Goal: Task Accomplishment & Management: Manage account settings

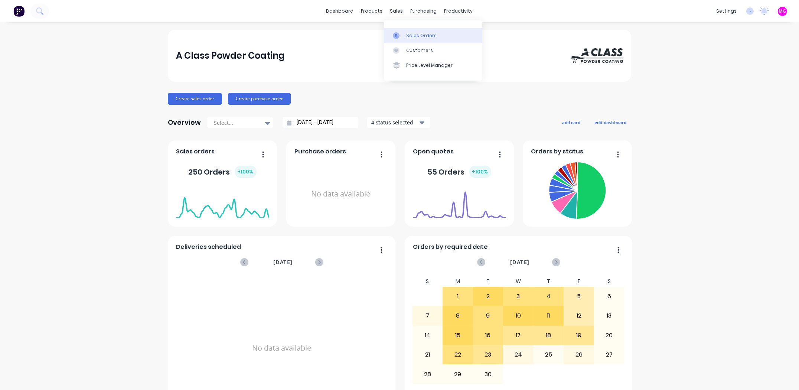
click at [425, 37] on div "Sales Orders" at bounding box center [421, 35] width 30 height 7
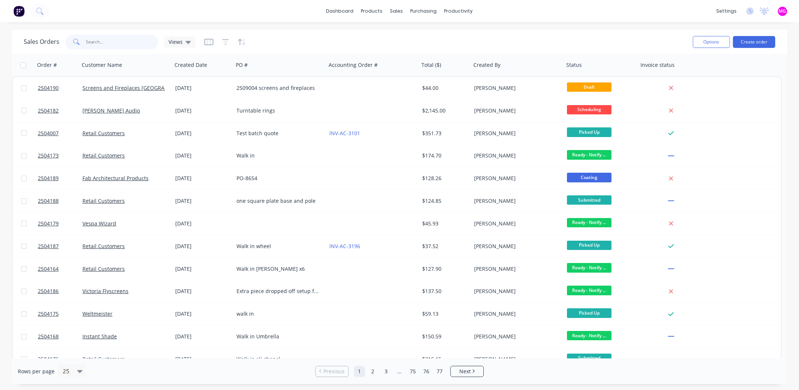
click at [109, 36] on input "text" at bounding box center [122, 42] width 72 height 15
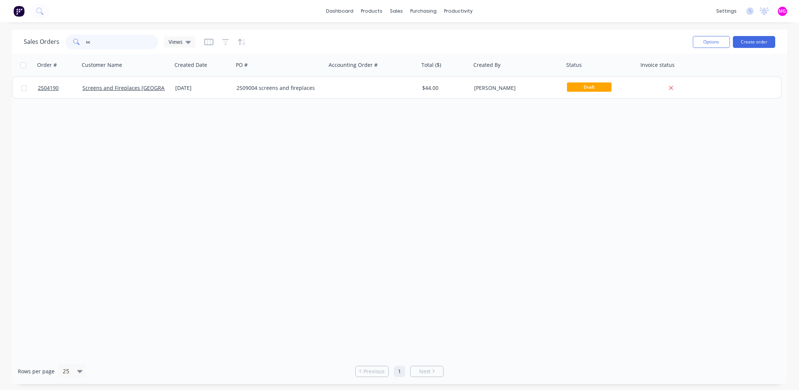
type input "s"
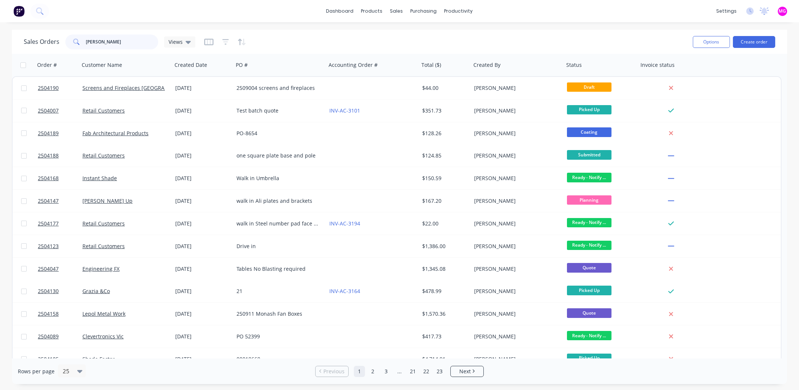
type input "[PERSON_NAME]"
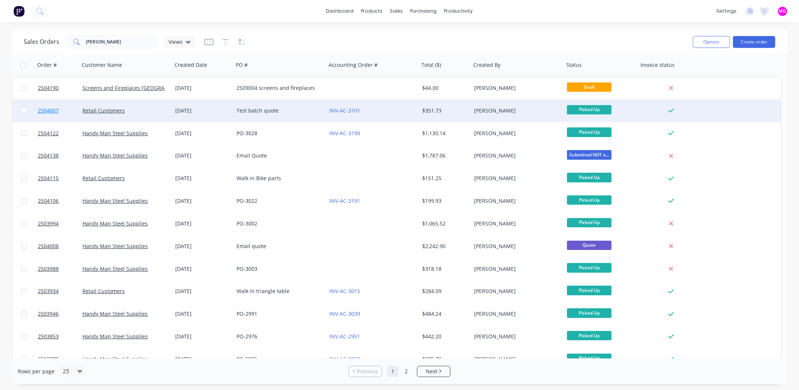
click at [45, 110] on span "2504007" at bounding box center [48, 110] width 21 height 7
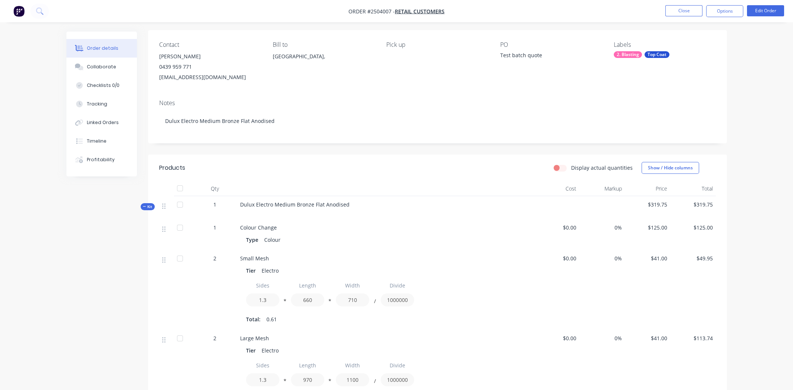
scroll to position [185, 0]
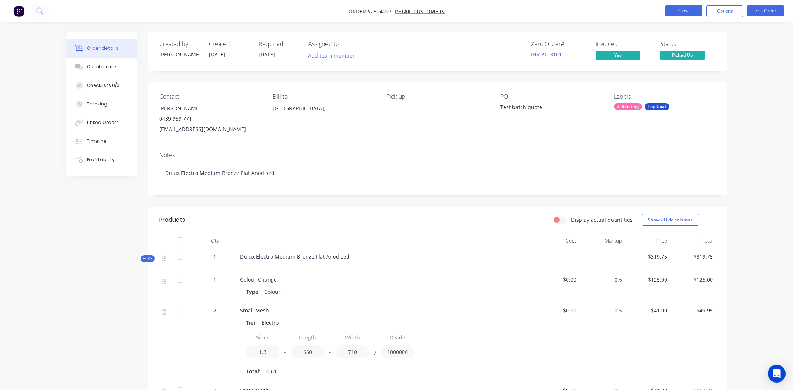
click at [680, 10] on button "Close" at bounding box center [684, 10] width 37 height 11
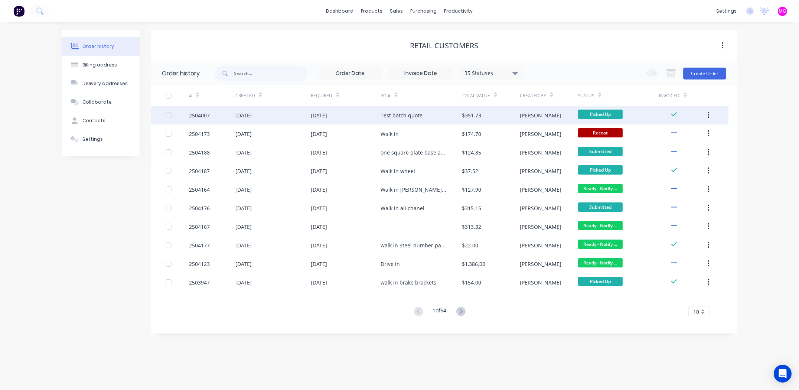
click at [203, 116] on div "2504007" at bounding box center [199, 115] width 21 height 8
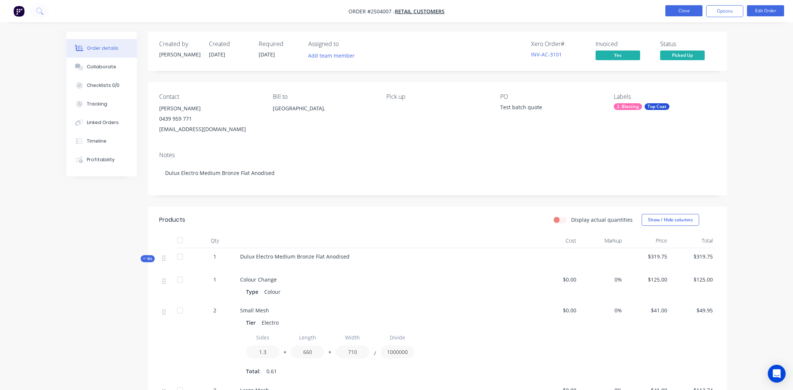
click at [670, 8] on button "Close" at bounding box center [684, 10] width 37 height 11
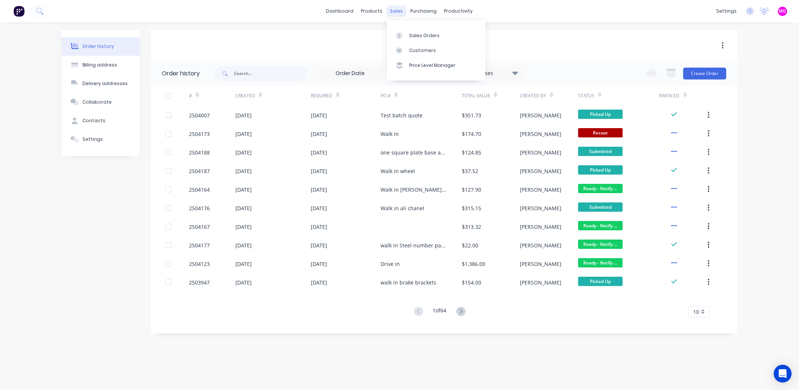
click at [396, 10] on div "sales" at bounding box center [396, 11] width 20 height 11
click at [414, 26] on div "Sales Orders Customers Price Level Manager" at bounding box center [436, 50] width 98 height 60
click at [432, 33] on div "Sales Orders" at bounding box center [424, 35] width 30 height 7
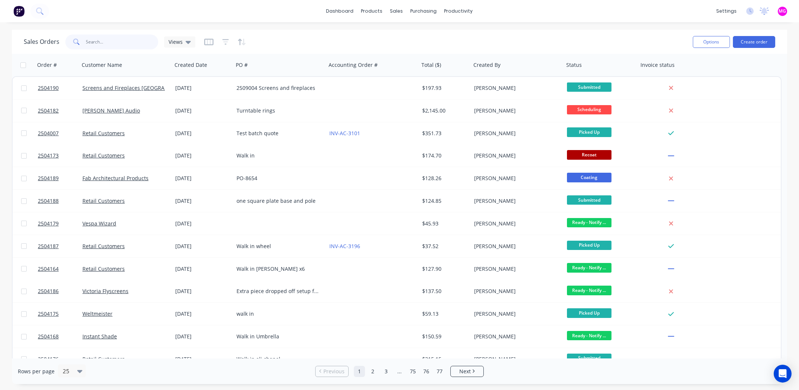
paste input "2503720"
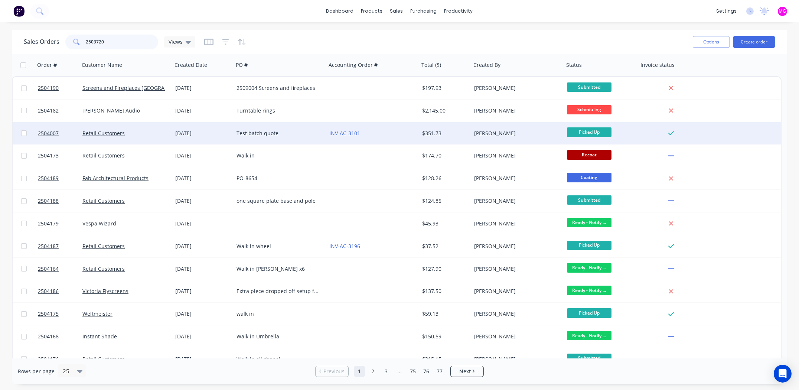
type input "2503720"
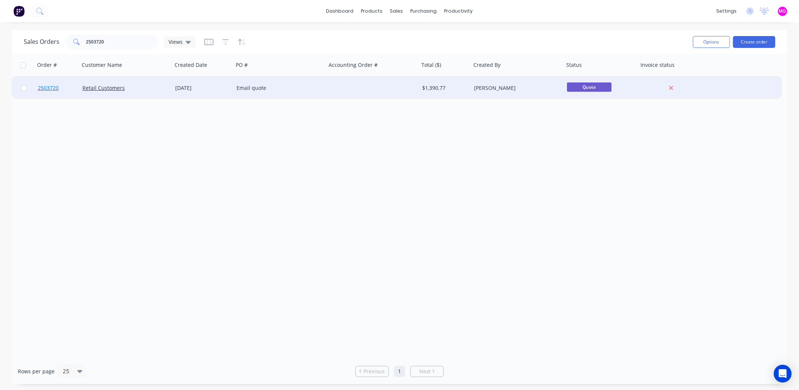
click at [50, 87] on span "2503720" at bounding box center [48, 87] width 21 height 7
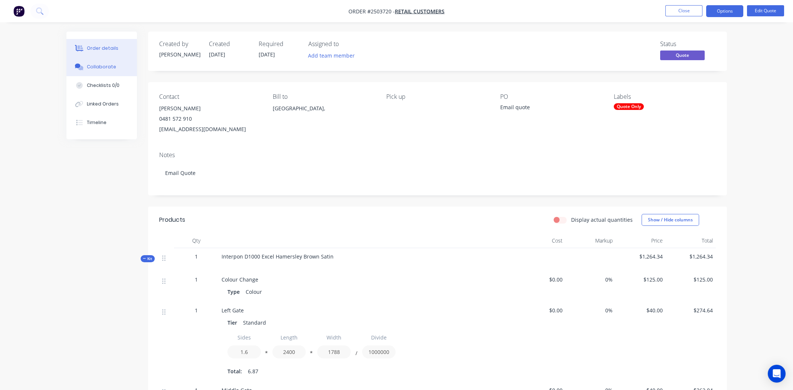
click at [103, 59] on button "Collaborate" at bounding box center [101, 67] width 71 height 19
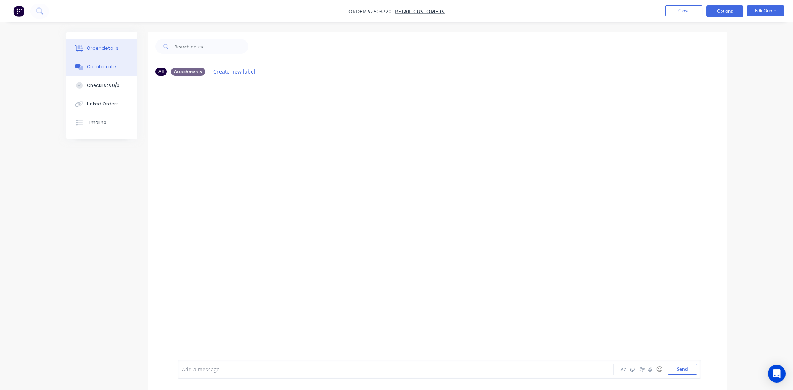
click at [92, 47] on div "Order details" at bounding box center [103, 48] width 32 height 7
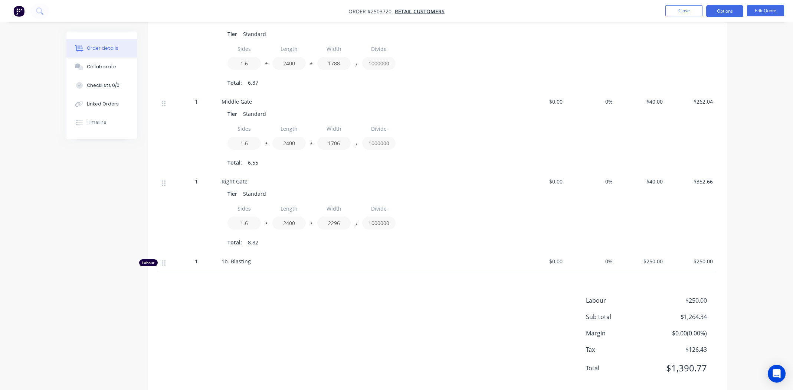
scroll to position [303, 0]
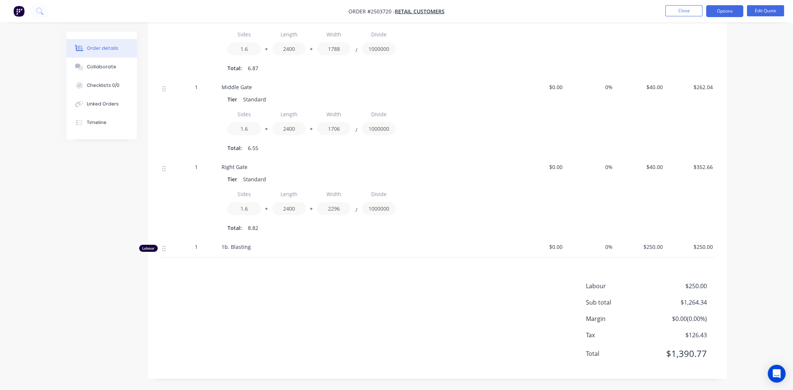
click at [203, 85] on div "1" at bounding box center [196, 87] width 39 height 8
click at [197, 87] on span "1" at bounding box center [196, 87] width 3 height 8
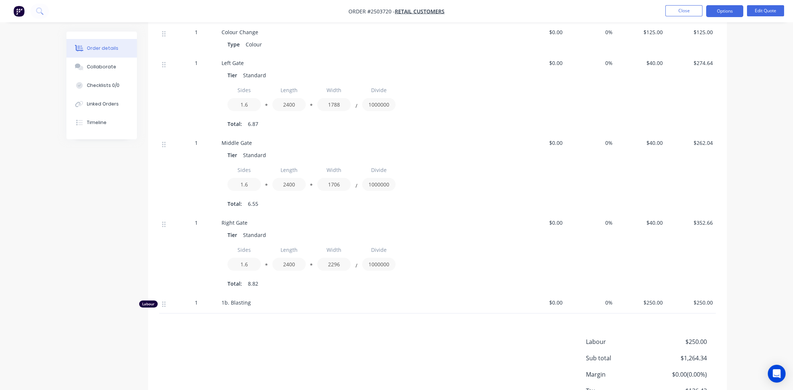
scroll to position [192, 0]
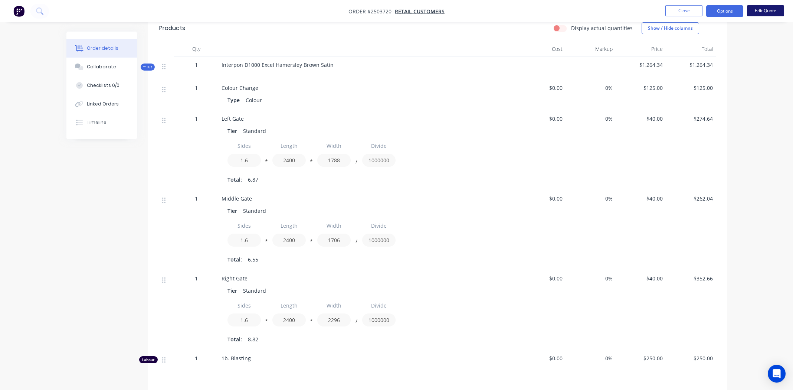
click at [764, 9] on button "Edit Quote" at bounding box center [765, 10] width 37 height 11
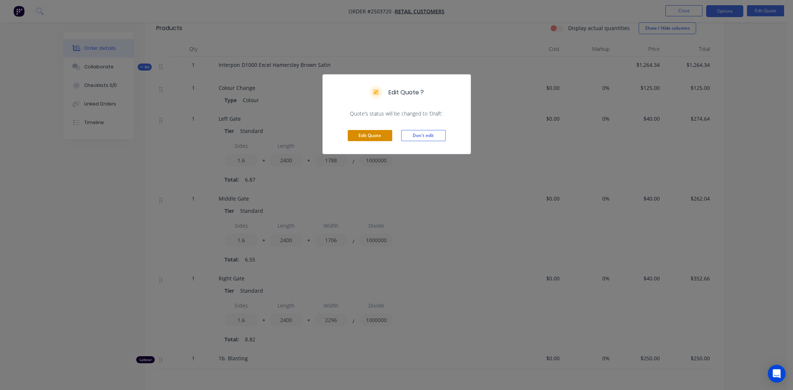
click at [366, 138] on button "Edit Quote" at bounding box center [370, 135] width 45 height 11
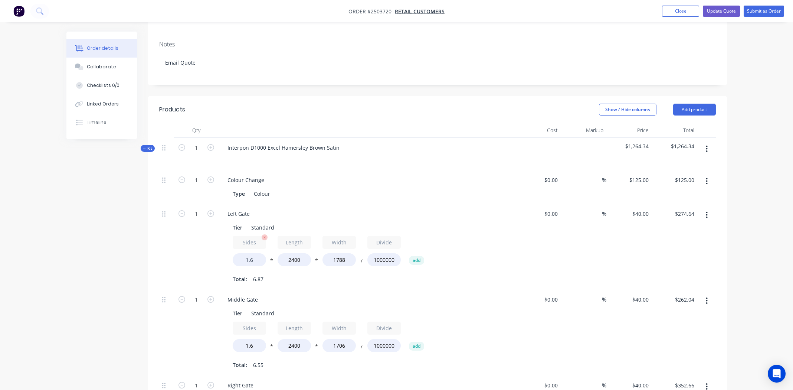
scroll to position [148, 0]
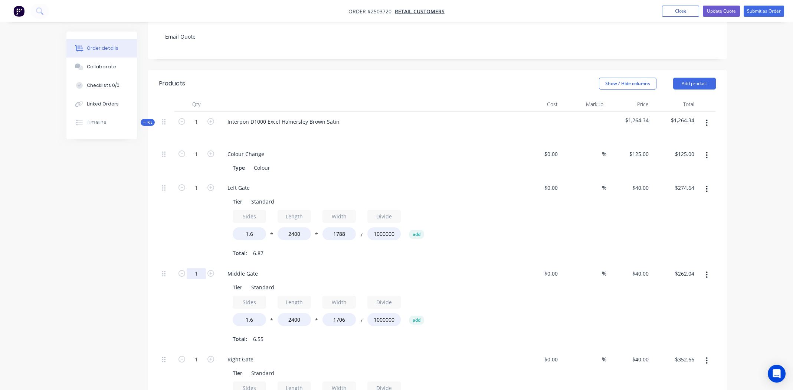
click at [200, 268] on input "1" at bounding box center [196, 273] width 19 height 11
type input "2"
type input "$524.08"
click at [522, 275] on div "$0.00 $0.00" at bounding box center [539, 307] width 46 height 86
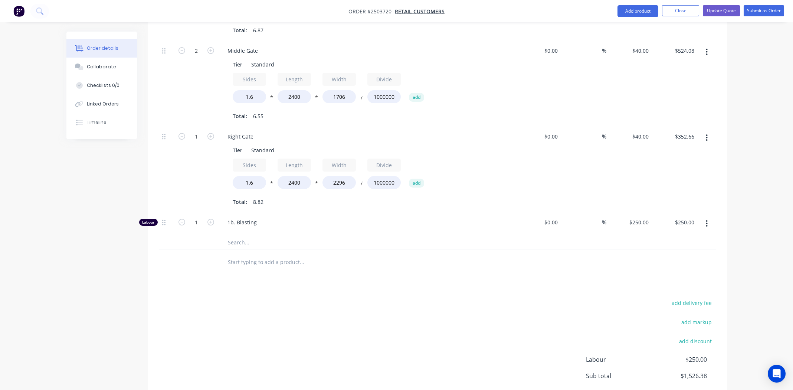
scroll to position [334, 0]
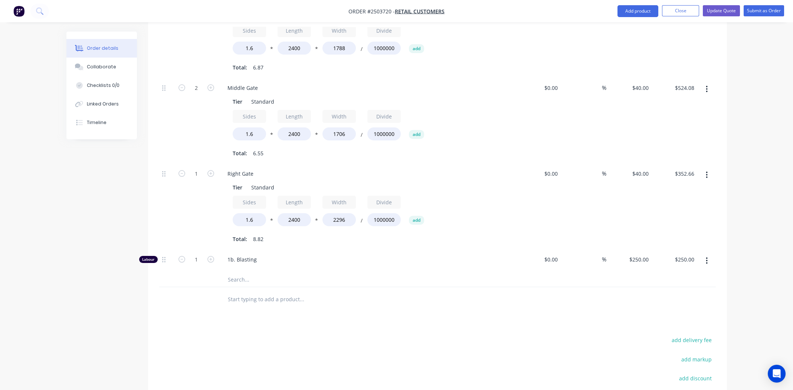
click at [352, 304] on div "Products Show / Hide columns Add product Qty Cost Markup Price Total Kit 1 Inte…" at bounding box center [437, 187] width 579 height 605
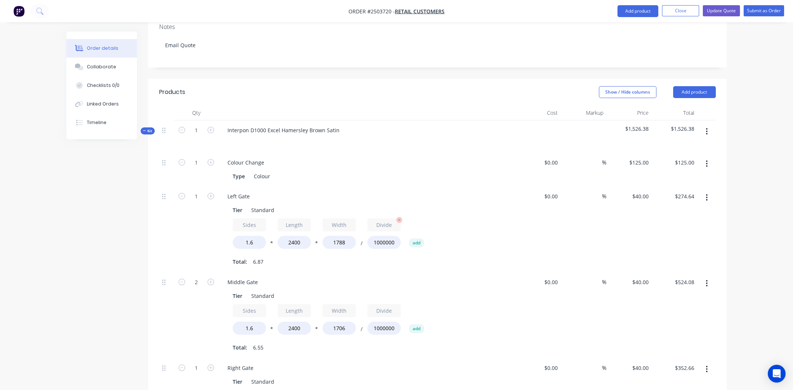
scroll to position [297, 0]
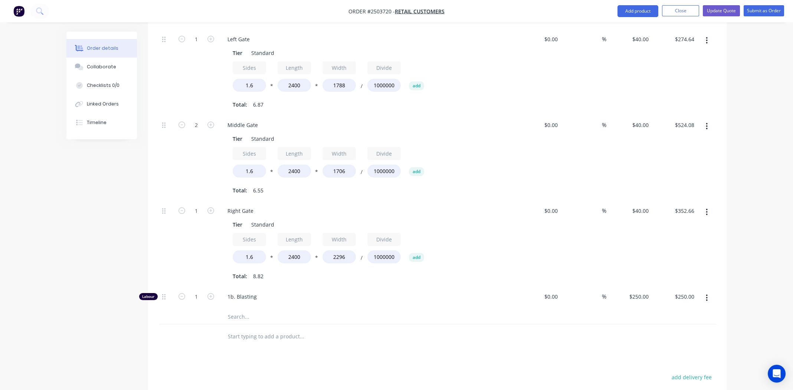
click at [432, 355] on div "Products Show / Hide columns Add product Qty Cost Markup Price Total Kit 1 Inte…" at bounding box center [437, 224] width 579 height 605
click at [465, 293] on div "1b. Blasting" at bounding box center [367, 298] width 297 height 23
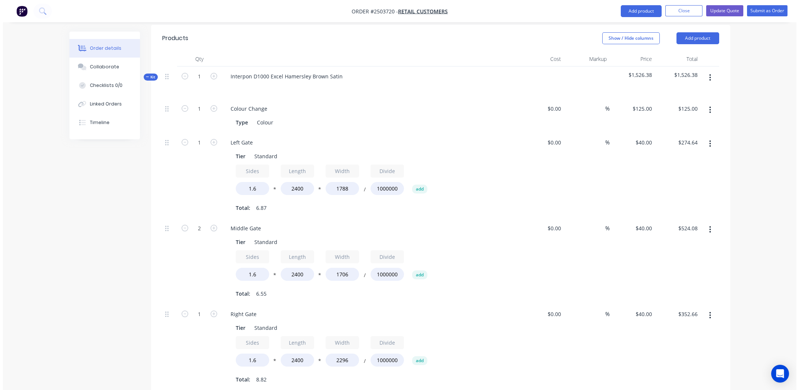
scroll to position [74, 0]
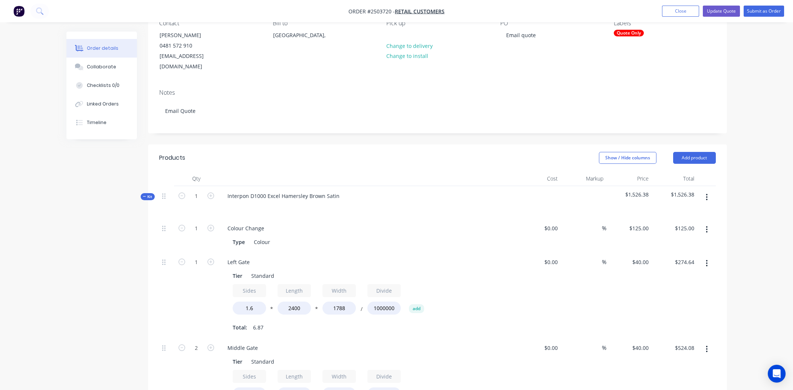
click at [707, 193] on icon "button" at bounding box center [707, 197] width 2 height 8
click at [678, 211] on div "Add product to kit" at bounding box center [680, 216] width 57 height 11
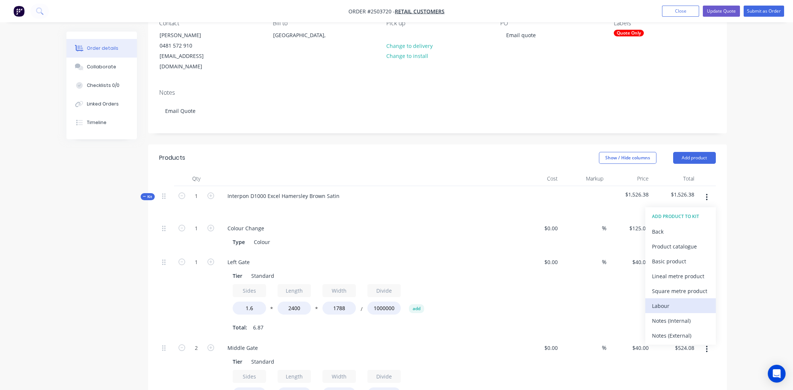
click at [672, 300] on div "Labour" at bounding box center [680, 305] width 57 height 11
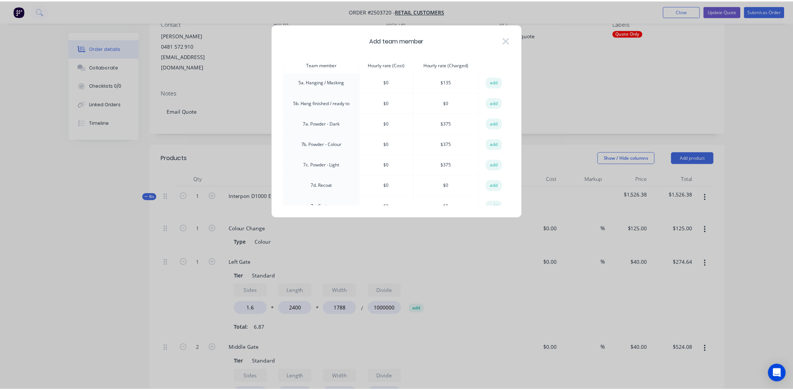
scroll to position [148, 0]
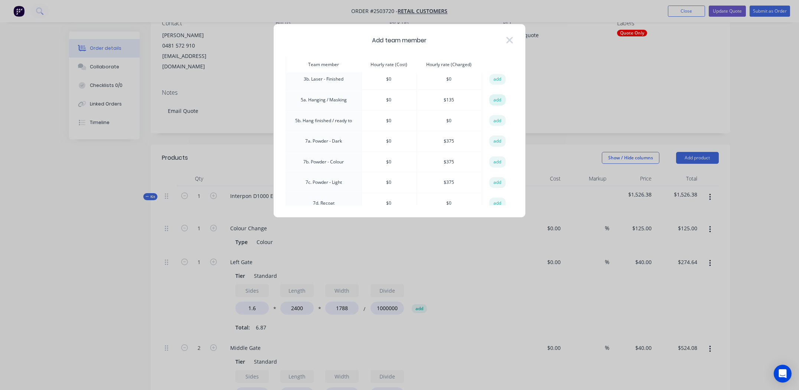
click at [493, 95] on button "add" at bounding box center [497, 99] width 16 height 11
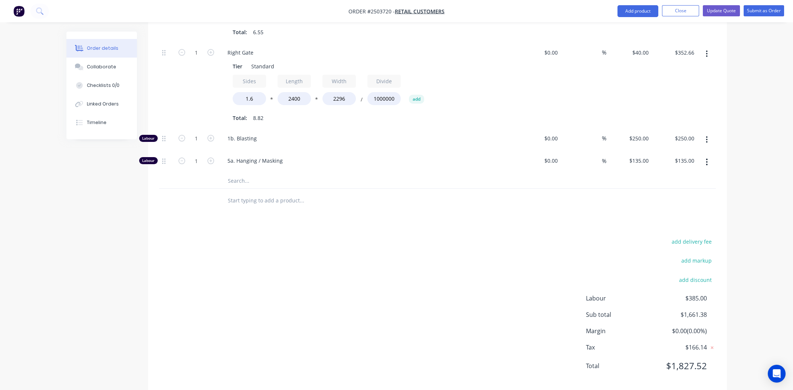
scroll to position [455, 0]
click at [274, 264] on div "add delivery fee add markup add discount Labour $385.00 Sub total $1,661.38 Mar…" at bounding box center [437, 307] width 557 height 143
click at [380, 244] on div "add delivery fee add markup add discount Labour $385.00 Sub total $1,661.38 Mar…" at bounding box center [437, 307] width 557 height 143
click at [490, 239] on div "add delivery fee add markup add discount Labour $385.00 Sub total $1,661.38 Mar…" at bounding box center [437, 307] width 557 height 143
click at [723, 10] on button "Update Quote" at bounding box center [721, 10] width 37 height 11
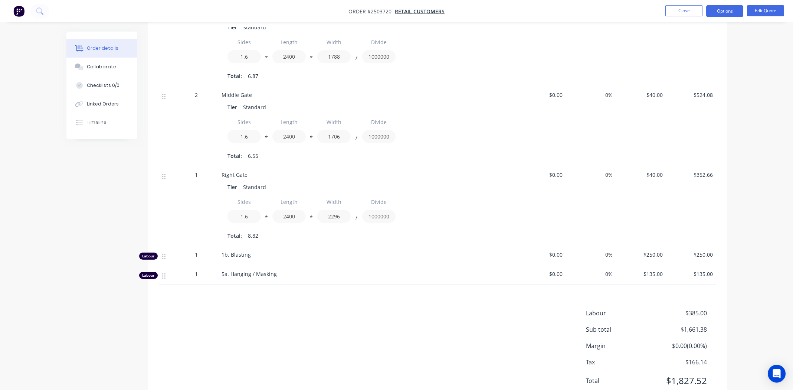
scroll to position [323, 0]
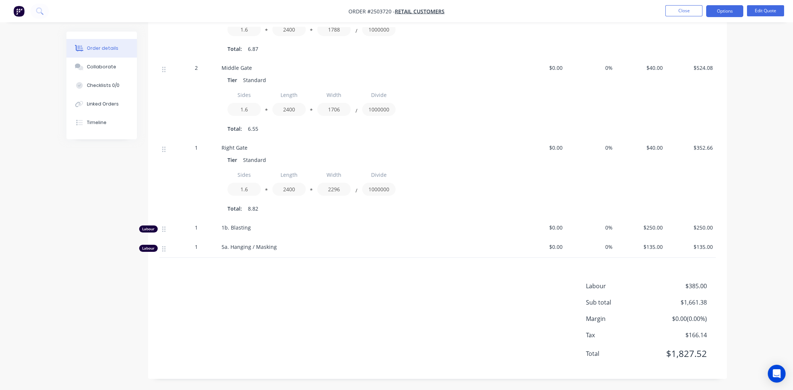
click at [362, 327] on div "Labour $385.00 Sub total $1,661.38 Margin $0.00 ( 0.00 %) Tax $166.14 Total $1,…" at bounding box center [437, 324] width 557 height 86
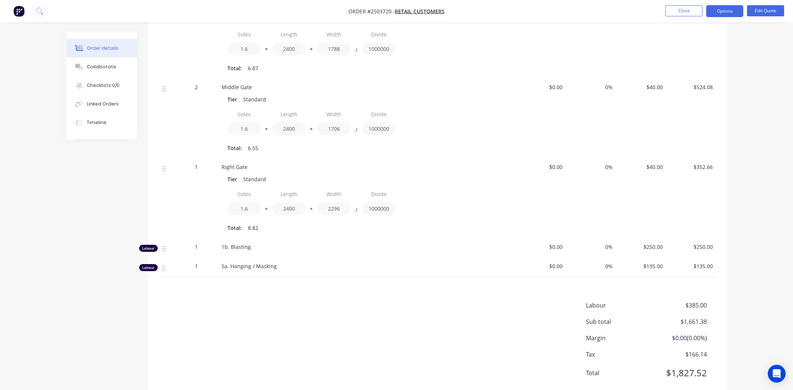
scroll to position [285, 0]
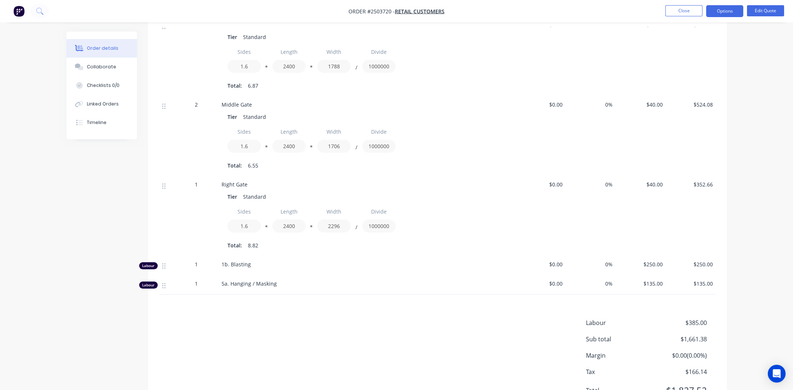
click at [299, 307] on div "Products Display actual quantities Show / Hide columns Qty Cost Markup Price To…" at bounding box center [437, 168] width 579 height 494
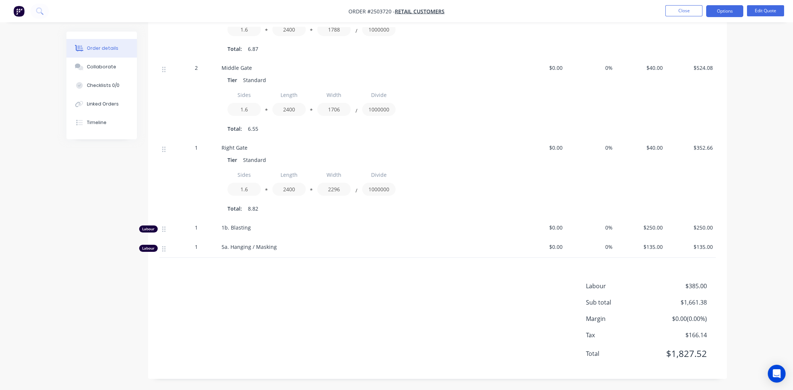
click at [355, 310] on div "Labour $385.00 Sub total $1,661.38 Margin $0.00 ( 0.00 %) Tax $166.14 Total $1,…" at bounding box center [437, 324] width 557 height 86
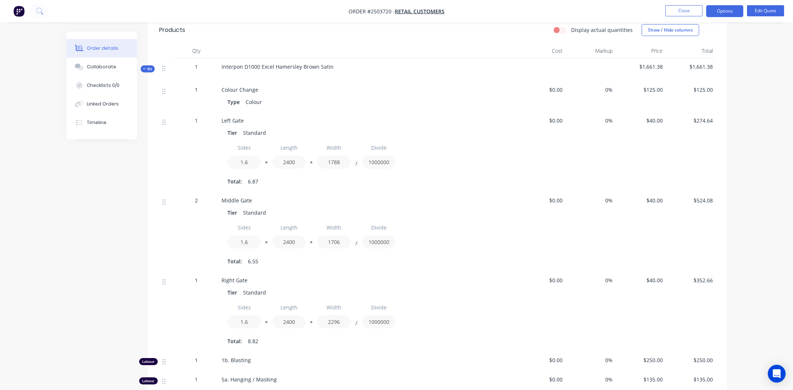
scroll to position [285, 0]
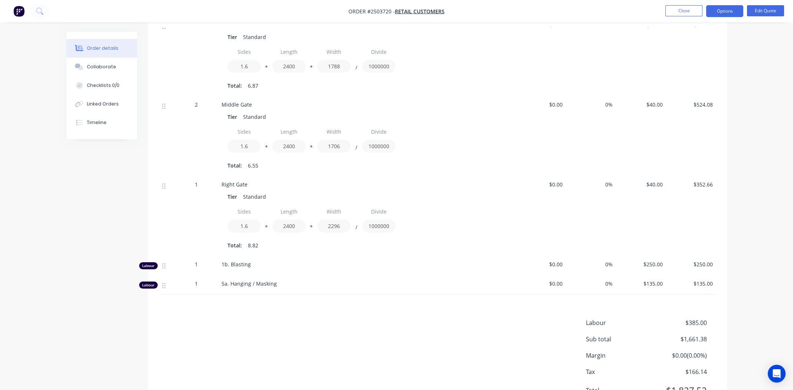
click at [351, 334] on div "Labour $385.00 Sub total $1,661.38 Margin $0.00 ( 0.00 %) Tax $166.14 Total $1,…" at bounding box center [437, 361] width 557 height 86
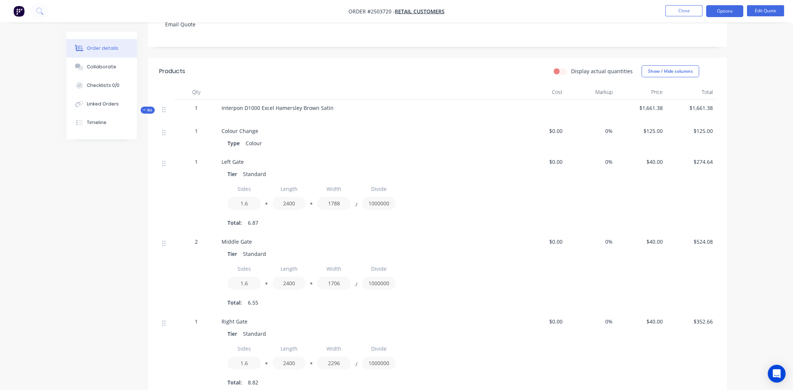
scroll to position [26, 0]
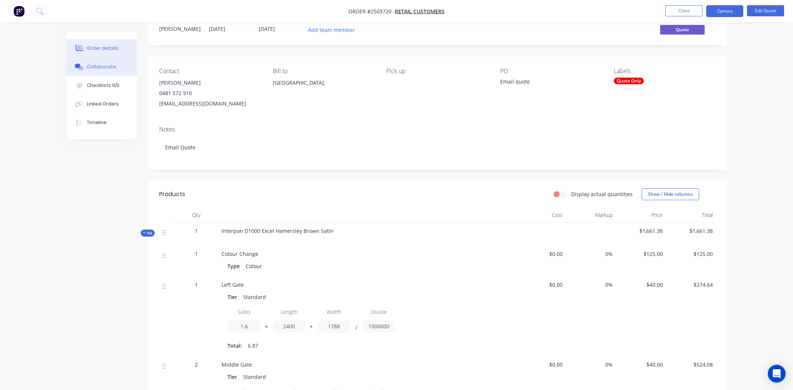
click at [110, 70] on button "Collaborate" at bounding box center [101, 67] width 71 height 19
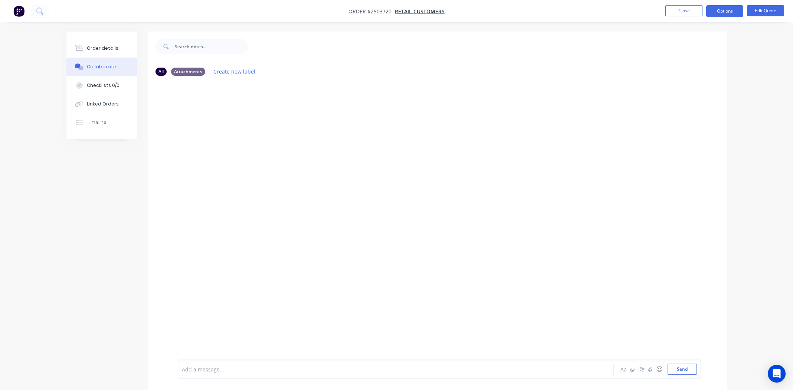
click at [93, 66] on div "Collaborate" at bounding box center [101, 66] width 29 height 7
click at [653, 369] on button "button" at bounding box center [650, 369] width 9 height 9
click at [216, 373] on div at bounding box center [375, 369] width 386 height 8
click at [43, 172] on div "Order details Collaborate Checklists 0/0 Linked Orders Timeline Order details C…" at bounding box center [396, 219] width 793 height 439
click at [675, 371] on button "Send" at bounding box center [682, 368] width 29 height 11
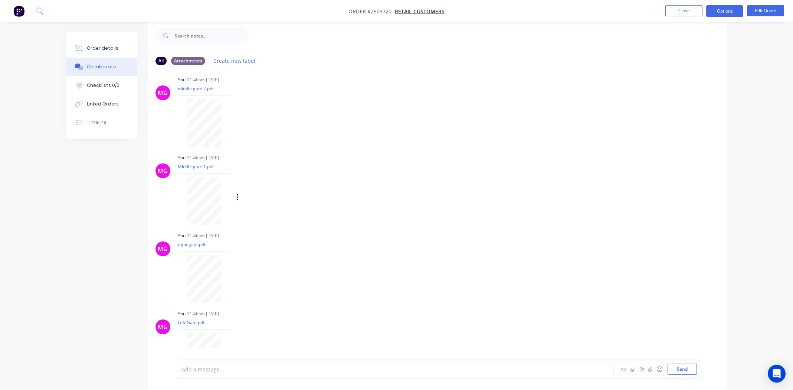
scroll to position [85, 0]
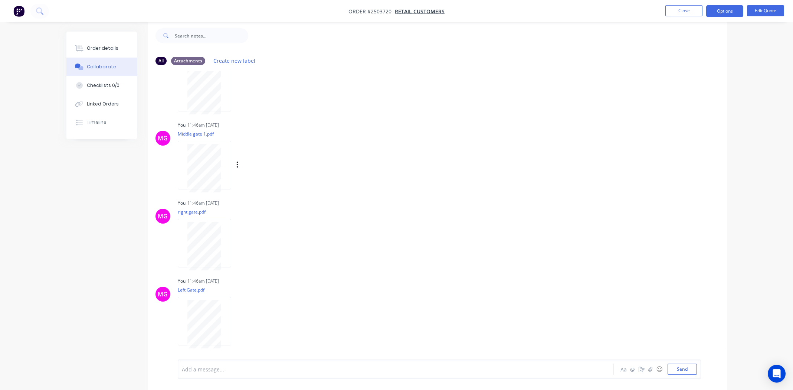
drag, startPoint x: 372, startPoint y: 203, endPoint x: 269, endPoint y: 170, distance: 108.2
click at [372, 203] on div "You 11:46am 23/09/25" at bounding box center [294, 203] width 232 height 7
click at [99, 45] on div "Order details" at bounding box center [103, 48] width 32 height 7
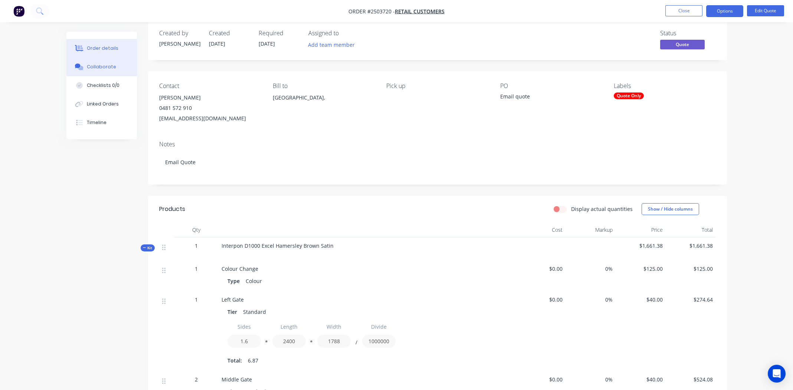
click at [108, 63] on div "Collaborate" at bounding box center [101, 66] width 29 height 7
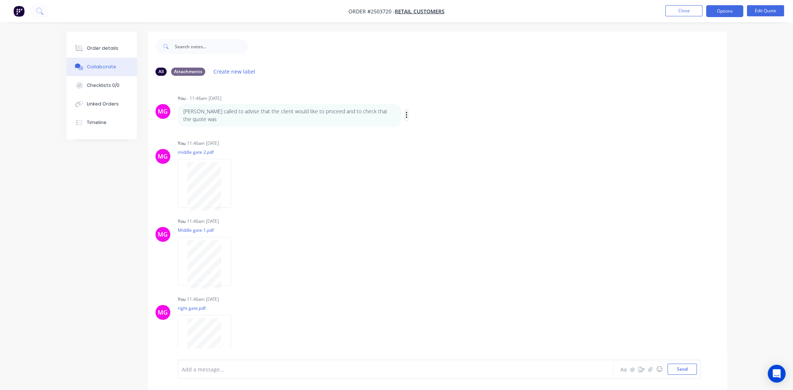
click at [405, 113] on button "button" at bounding box center [406, 115] width 3 height 11
click at [422, 133] on button "Edit" at bounding box center [433, 129] width 47 height 12
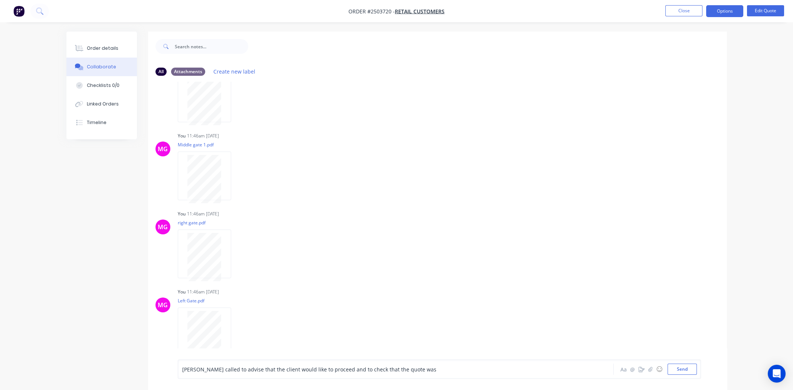
click at [428, 370] on div "Andreas called to advise that the client would like to proceed and to check tha…" at bounding box center [375, 369] width 386 height 8
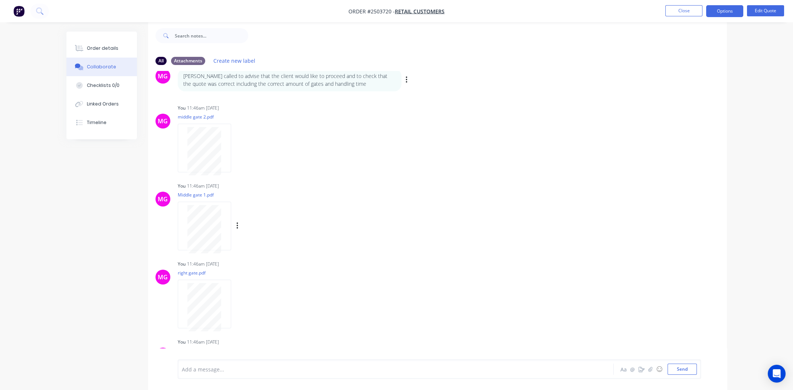
scroll to position [0, 0]
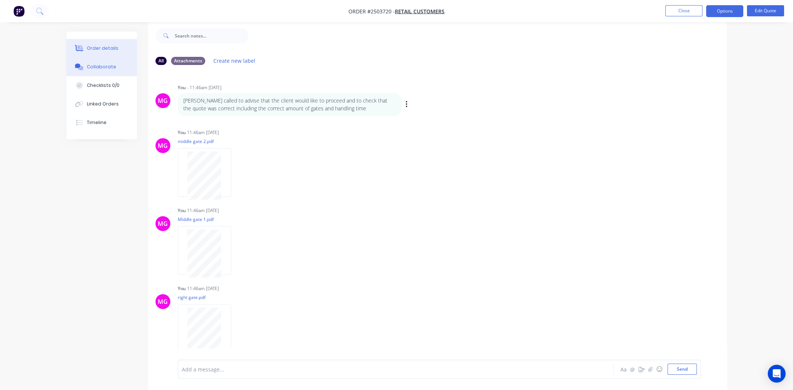
drag, startPoint x: 107, startPoint y: 49, endPoint x: 124, endPoint y: 45, distance: 17.5
click at [107, 49] on div "Order details" at bounding box center [103, 48] width 32 height 7
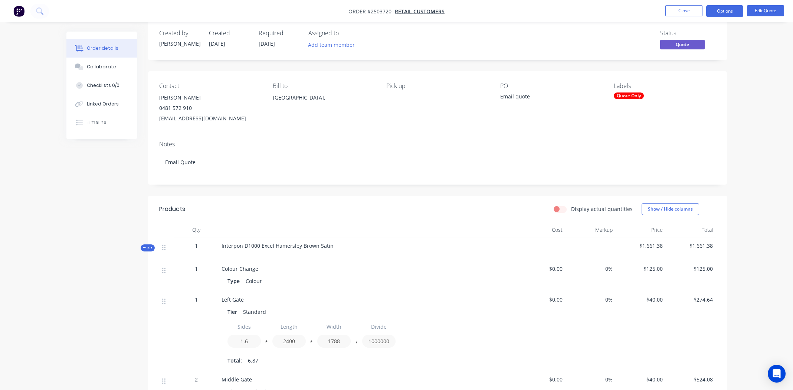
scroll to position [271, 0]
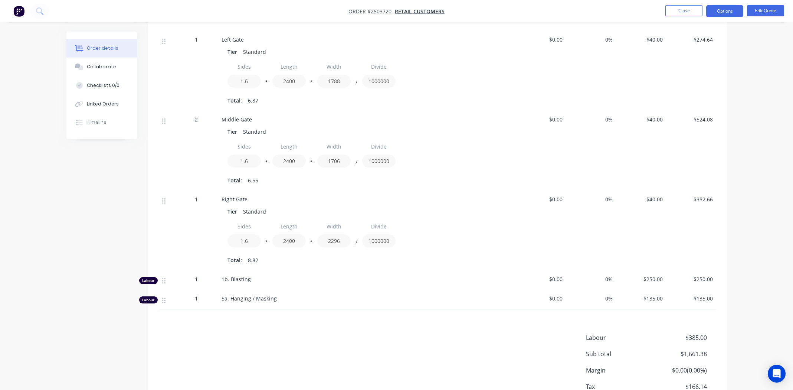
click at [198, 278] on div "1" at bounding box center [196, 279] width 39 height 8
click at [763, 12] on button "Edit Quote" at bounding box center [765, 10] width 37 height 11
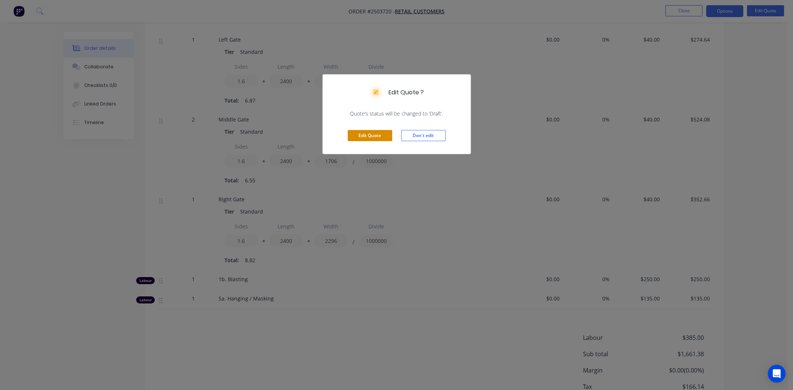
click at [364, 137] on button "Edit Quote" at bounding box center [370, 135] width 45 height 11
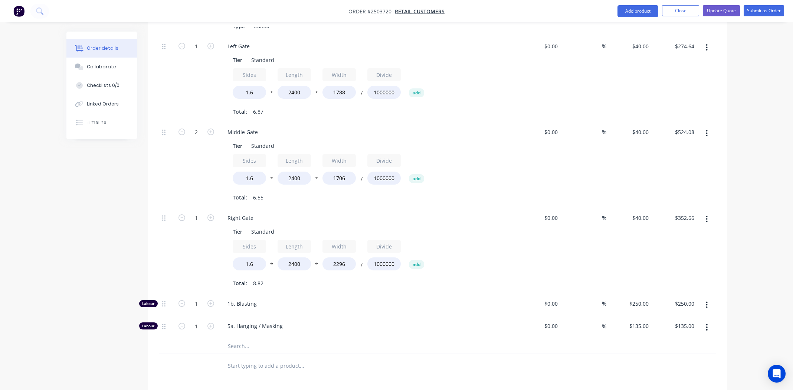
scroll to position [445, 0]
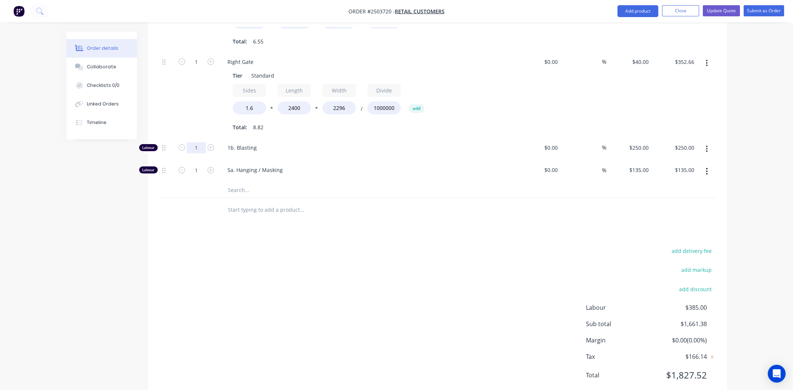
click at [196, 142] on input "1" at bounding box center [196, 147] width 19 height 11
type input "1.5"
type input "$375.00"
click at [369, 253] on div "add delivery fee add markup add discount Labour $385.00 Sub total $1,661.38 Mar…" at bounding box center [437, 317] width 557 height 143
drag, startPoint x: 364, startPoint y: 302, endPoint x: 369, endPoint y: 301, distance: 5.4
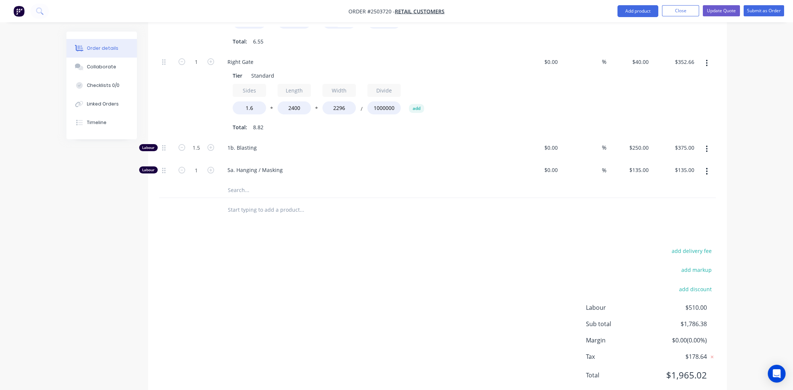
click at [365, 302] on div "add delivery fee add markup add discount Labour $510.00 Sub total $1,786.38 Mar…" at bounding box center [437, 317] width 557 height 143
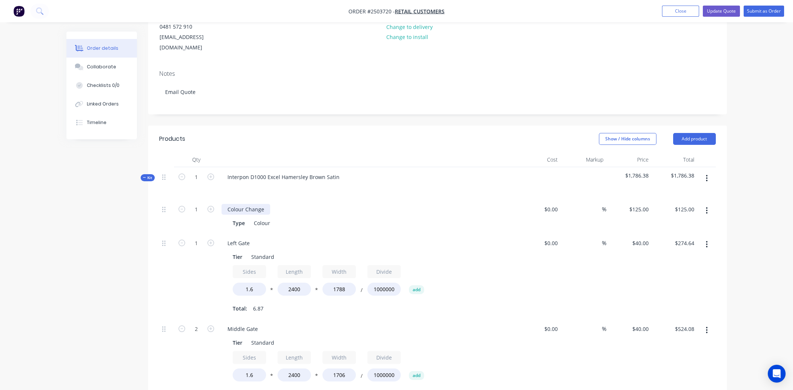
scroll to position [37, 0]
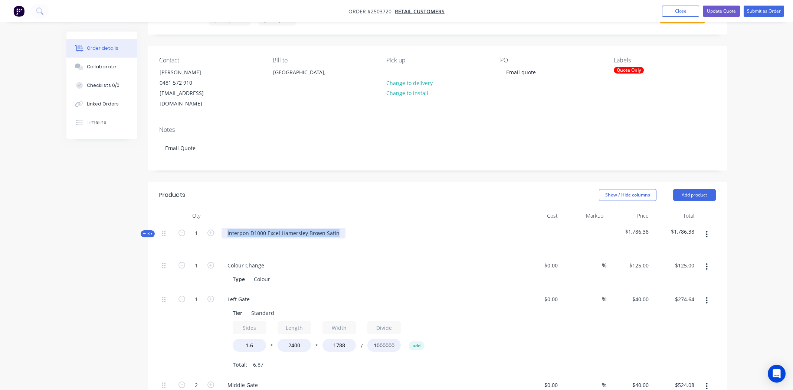
drag, startPoint x: 338, startPoint y: 222, endPoint x: 223, endPoint y: 222, distance: 114.3
click at [223, 228] on div "Interpon D1000 Excel Hamersley Brown Satin" at bounding box center [284, 233] width 124 height 11
copy div "Interpon D1000 Excel Hamersley Brown Satin"
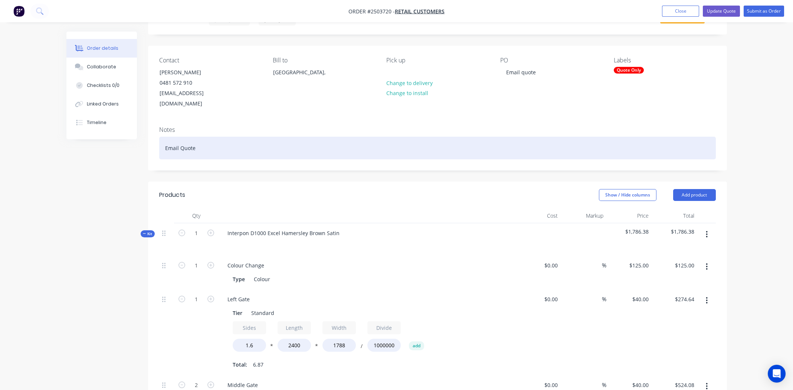
click at [209, 138] on div "Email Quote" at bounding box center [437, 148] width 557 height 23
paste div
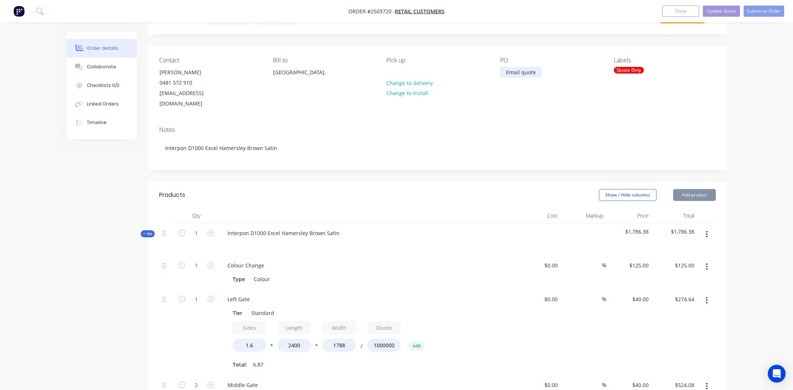
click at [537, 73] on div "Email quote" at bounding box center [521, 72] width 42 height 11
drag, startPoint x: 536, startPoint y: 72, endPoint x: 489, endPoint y: 76, distance: 47.3
click at [489, 76] on div "Contact Andreas 0481 572 910 acatengineeringaus@gmail.com Bill to Australia, Pi…" at bounding box center [437, 83] width 579 height 75
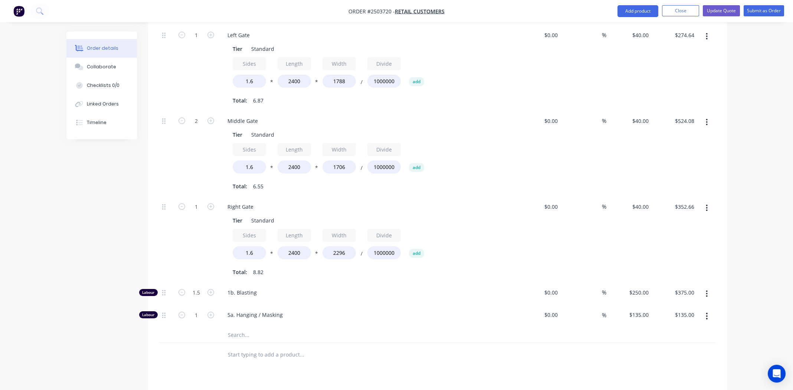
scroll to position [307, 0]
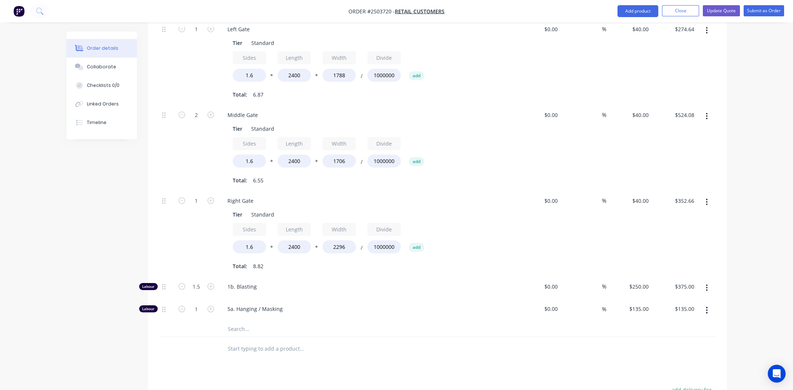
click at [385, 341] on div at bounding box center [333, 348] width 223 height 15
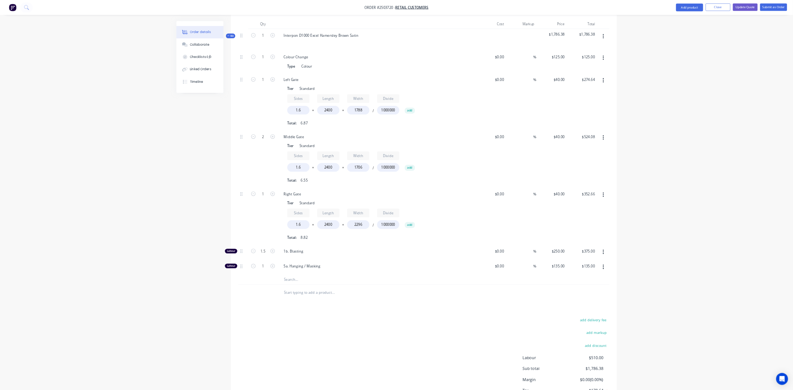
scroll to position [71, 0]
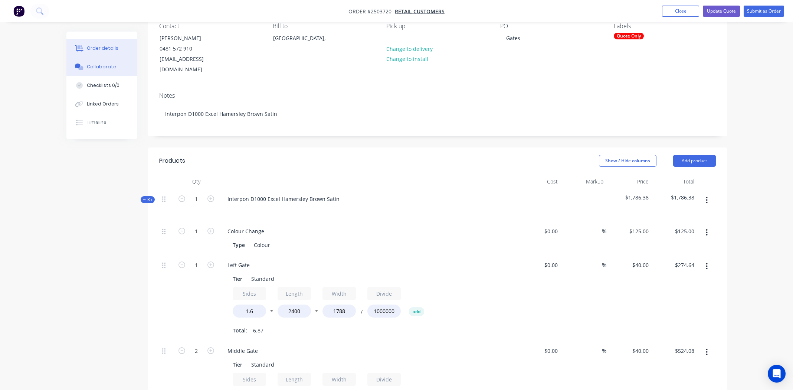
click at [99, 66] on div "Collaborate" at bounding box center [101, 66] width 29 height 7
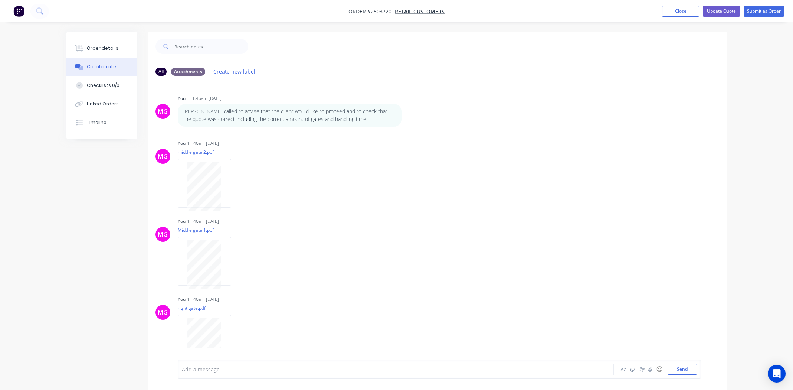
click at [442, 371] on div at bounding box center [375, 369] width 386 height 8
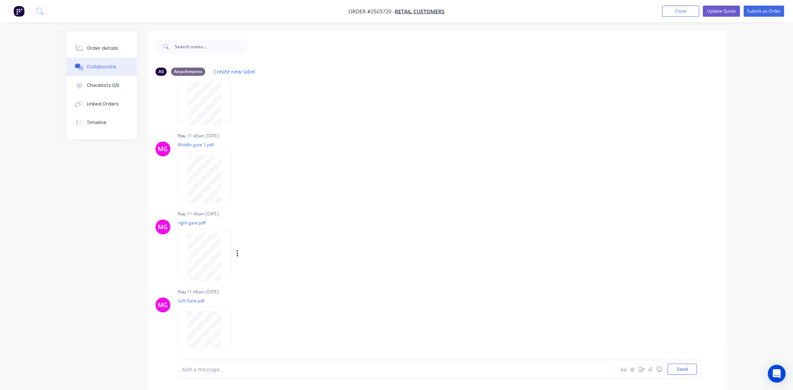
click at [503, 225] on div "MG You 11:46am 23/09/25 right gate.pdf Labels Download Delete" at bounding box center [437, 241] width 579 height 67
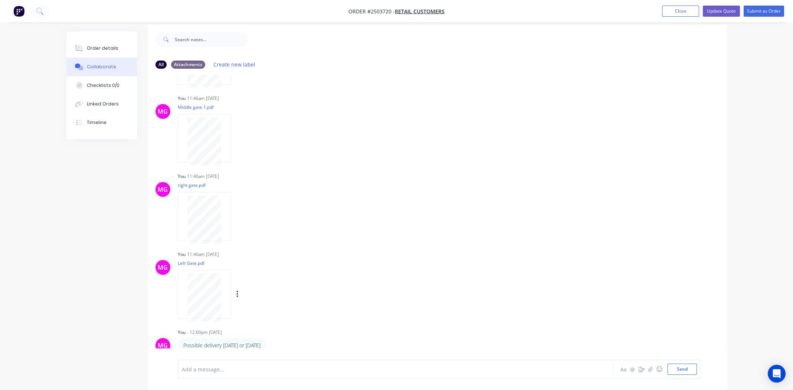
scroll to position [11, 0]
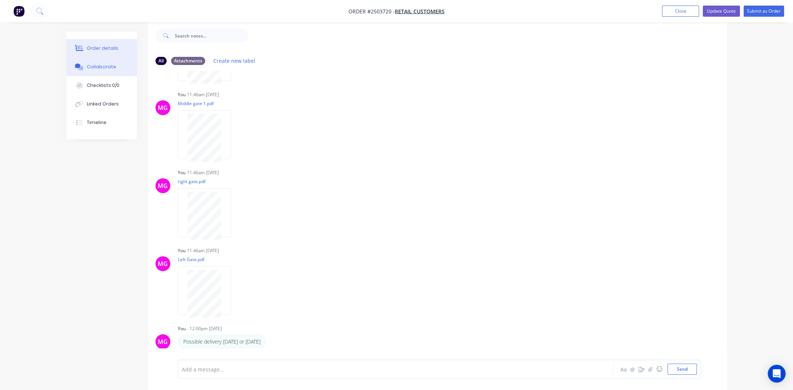
click at [85, 44] on button "Order details" at bounding box center [101, 48] width 71 height 19
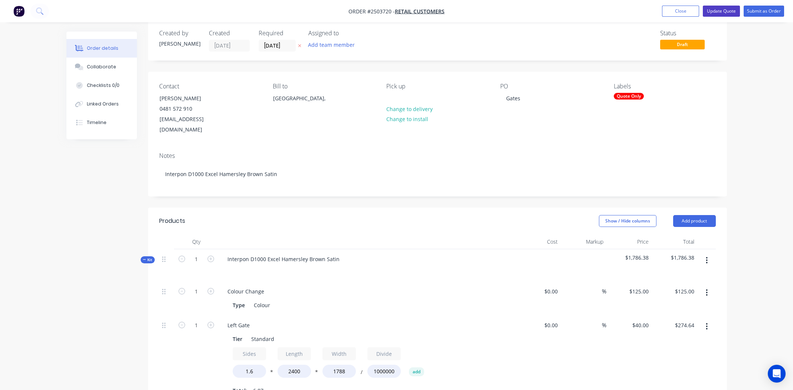
click at [718, 10] on button "Update Quote" at bounding box center [721, 11] width 37 height 11
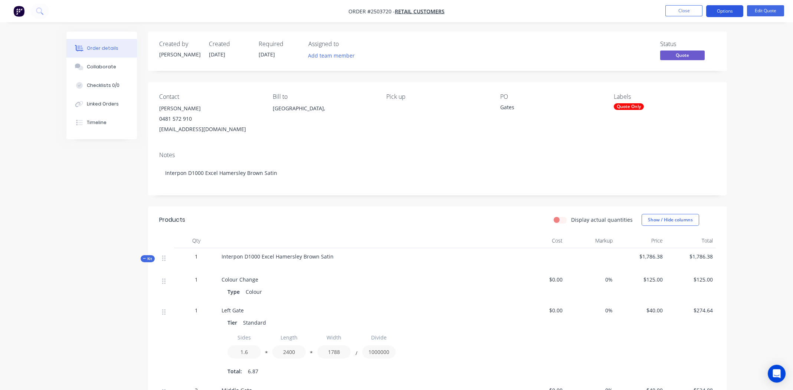
click at [718, 11] on button "Options" at bounding box center [724, 11] width 37 height 12
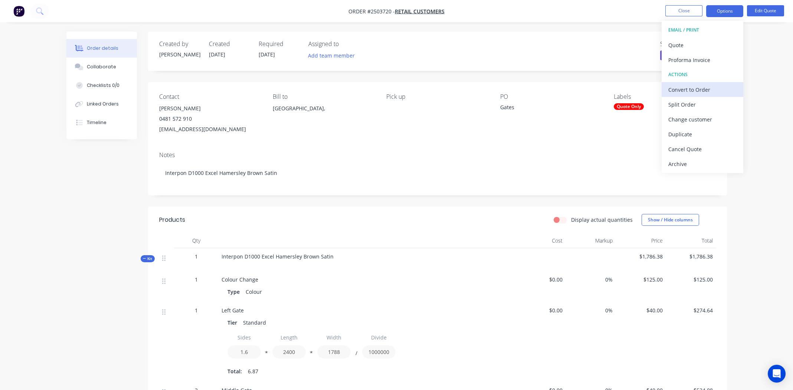
click at [687, 89] on div "Convert to Order" at bounding box center [703, 89] width 68 height 11
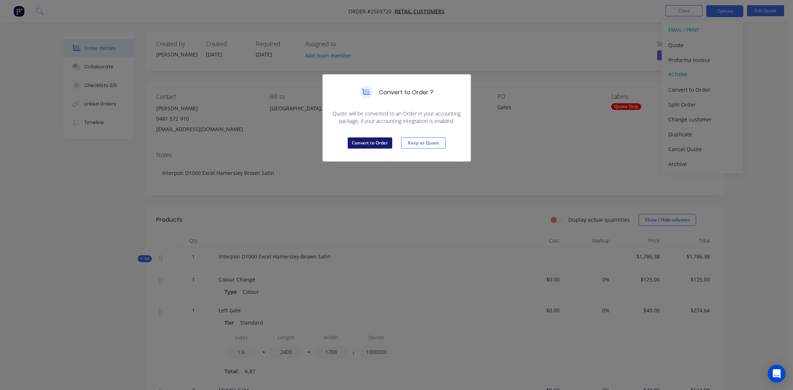
click at [375, 138] on button "Convert to Order" at bounding box center [370, 142] width 45 height 11
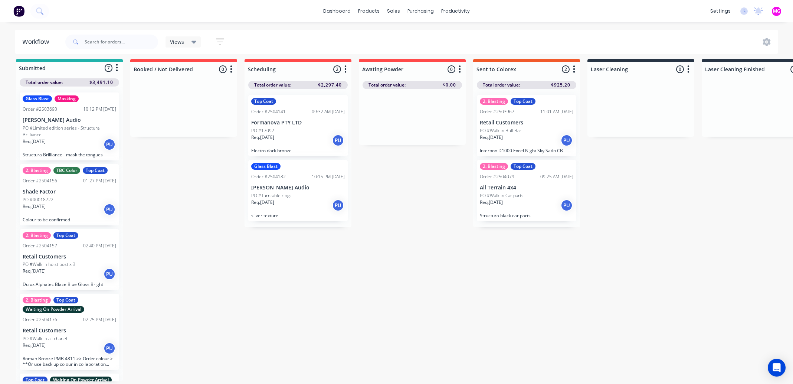
scroll to position [9, 0]
